Goal: Register for event/course

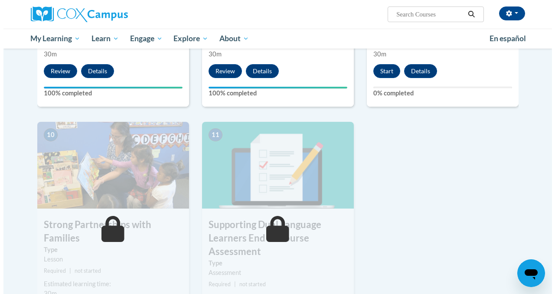
scroll to position [882, 0]
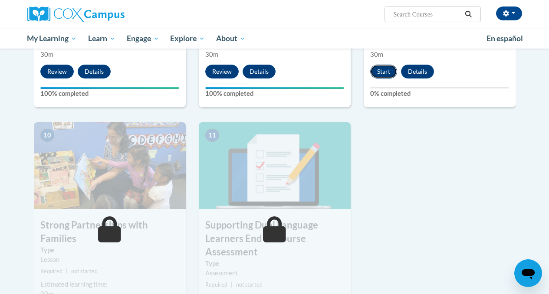
click at [380, 71] on button "Start" at bounding box center [383, 72] width 27 height 14
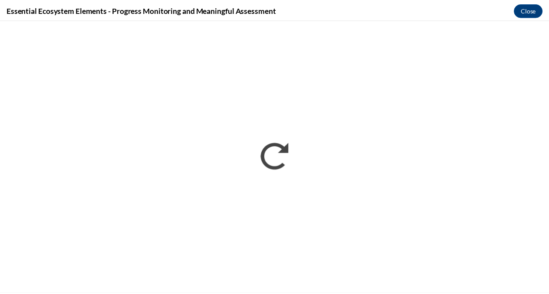
scroll to position [0, 0]
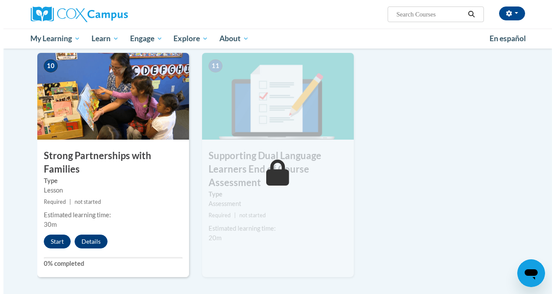
scroll to position [964, 0]
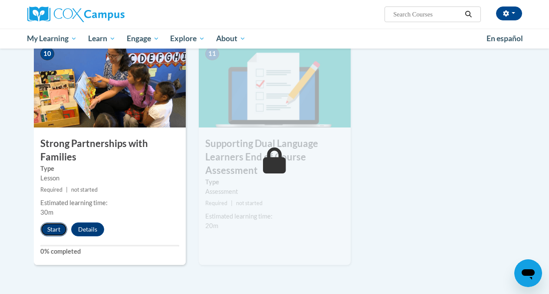
click at [55, 231] on button "Start" at bounding box center [53, 230] width 27 height 14
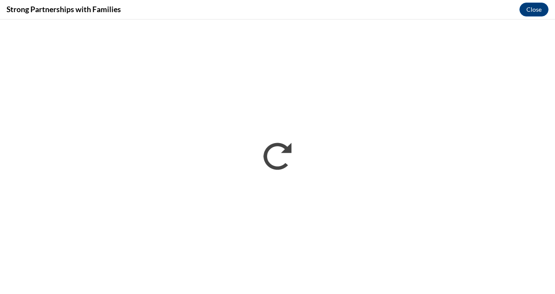
scroll to position [0, 0]
